Goal: Task Accomplishment & Management: Use online tool/utility

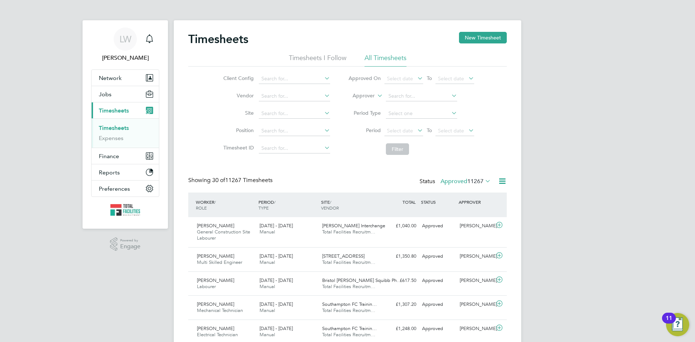
click at [483, 179] on icon at bounding box center [483, 181] width 0 height 10
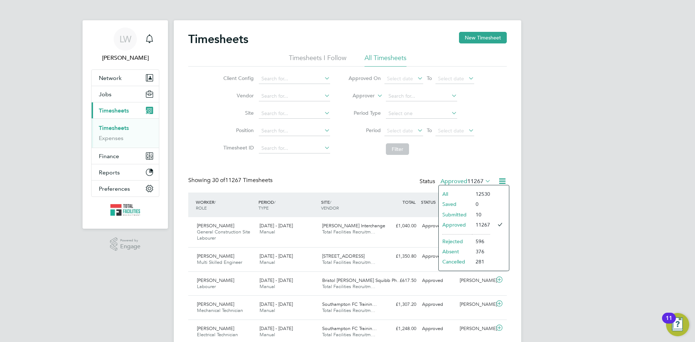
click at [502, 182] on icon at bounding box center [502, 181] width 9 height 9
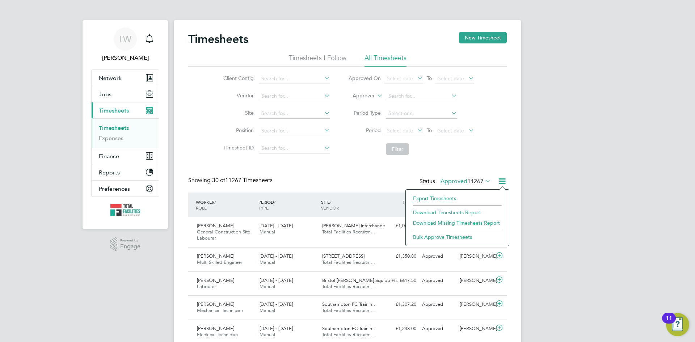
click at [451, 198] on li "Export Timesheets" at bounding box center [457, 198] width 96 height 10
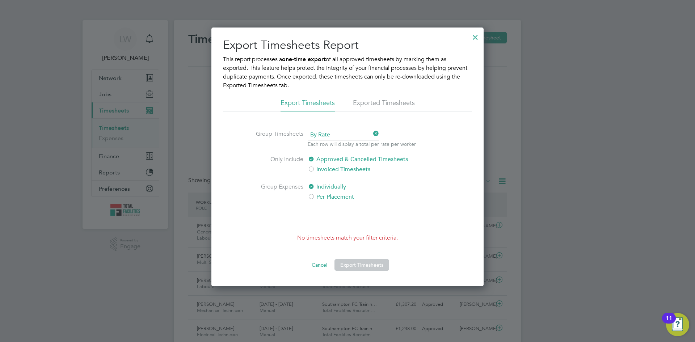
click at [473, 36] on div at bounding box center [475, 35] width 13 height 13
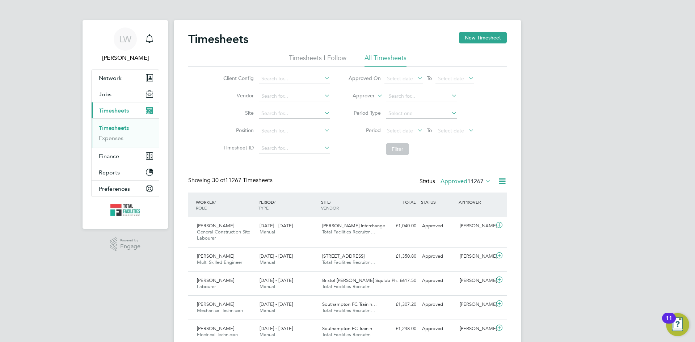
click at [482, 183] on span "11267" at bounding box center [475, 181] width 16 height 7
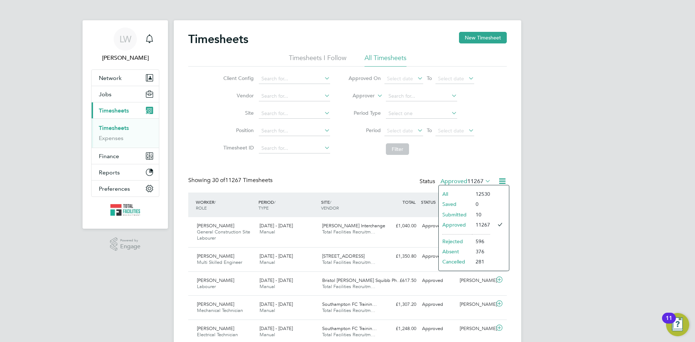
click at [501, 181] on icon at bounding box center [502, 181] width 9 height 9
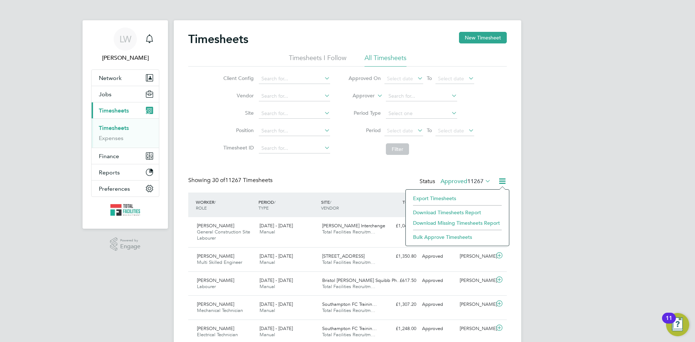
click at [432, 196] on li "Export Timesheets" at bounding box center [457, 198] width 96 height 10
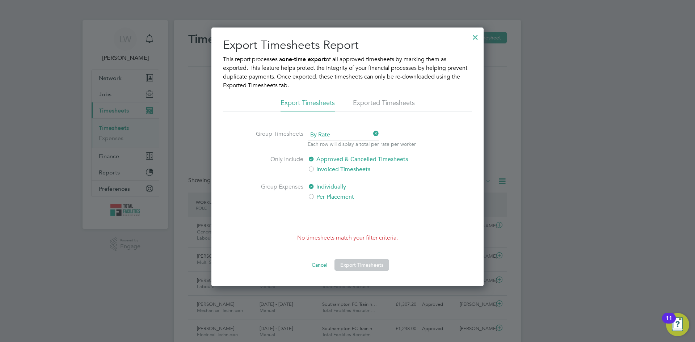
click at [474, 36] on div at bounding box center [475, 35] width 13 height 13
